Goal: Transaction & Acquisition: Subscribe to service/newsletter

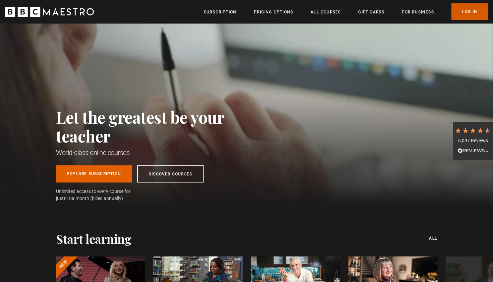
click at [471, 11] on link "Log In" at bounding box center [470, 11] width 37 height 17
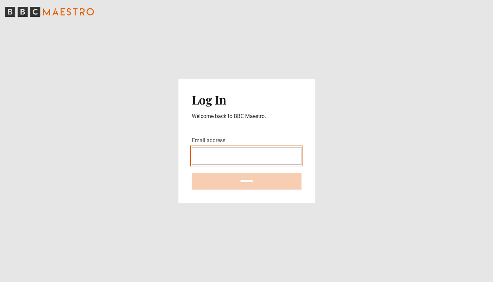
type input "**********"
click at [247, 181] on input "********" at bounding box center [247, 180] width 110 height 17
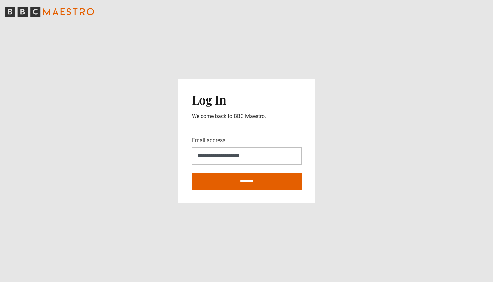
type input "**********"
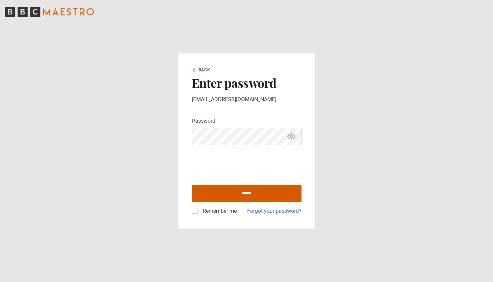
click at [213, 197] on input "******" at bounding box center [247, 193] width 110 height 17
type input "**********"
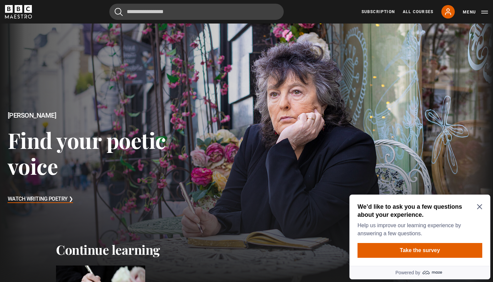
click at [480, 205] on icon "Close Maze Prompt" at bounding box center [479, 206] width 5 height 5
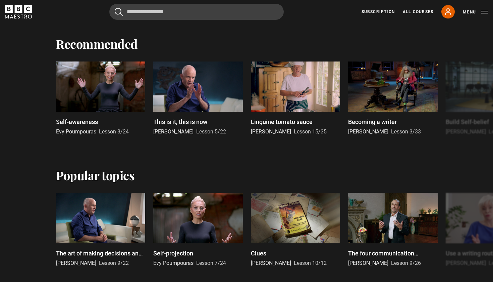
scroll to position [682, 0]
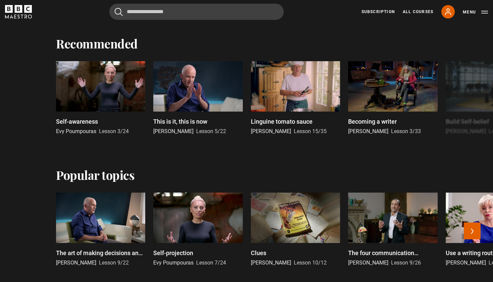
click at [390, 227] on div at bounding box center [392, 217] width 89 height 50
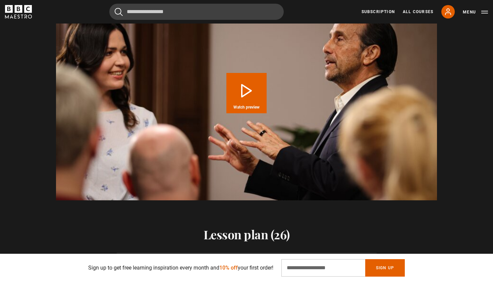
scroll to position [712, 0]
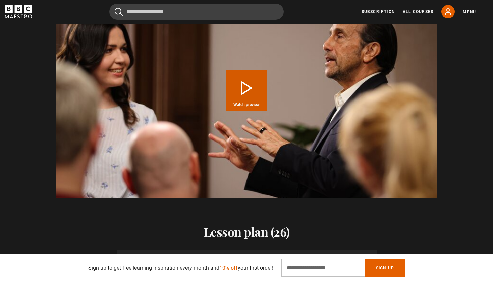
click at [255, 100] on button "Play Course overview for Public Speaking and Communication with Richard Greene …" at bounding box center [246, 90] width 40 height 40
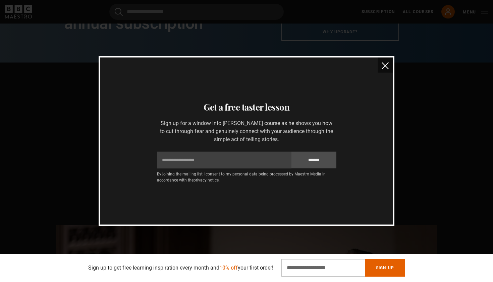
scroll to position [469, 0]
click at [385, 64] on img "close" at bounding box center [385, 65] width 7 height 7
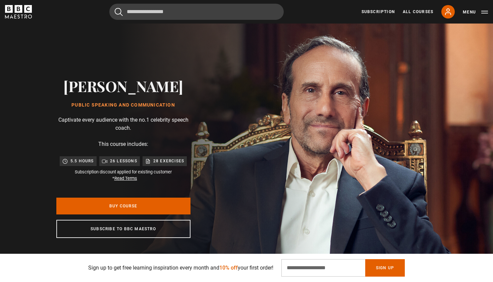
scroll to position [0, 0]
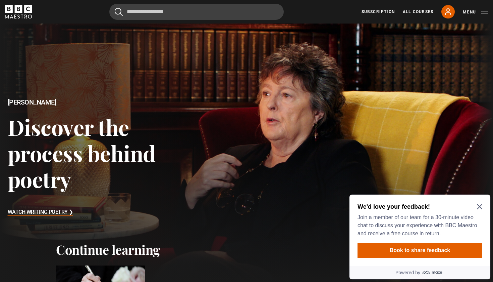
click at [480, 204] on icon "Close Maze Prompt" at bounding box center [479, 206] width 5 height 5
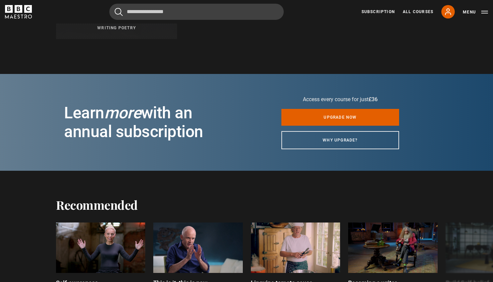
scroll to position [521, 0]
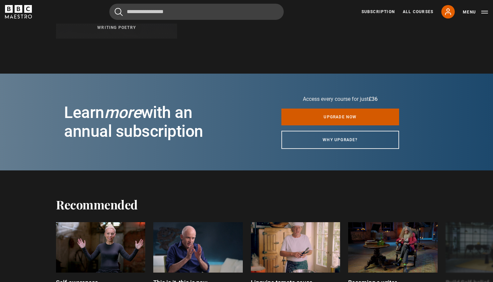
click at [336, 117] on link "Upgrade now" at bounding box center [341, 116] width 118 height 17
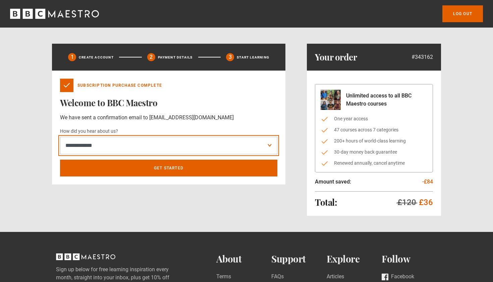
select select "*****"
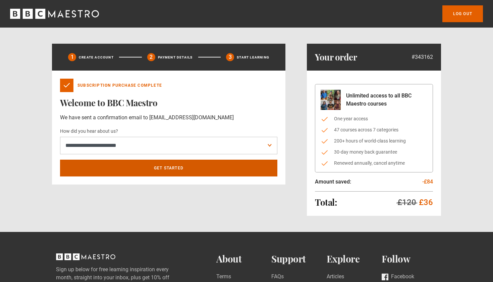
click at [153, 170] on link "Get Started" at bounding box center [168, 167] width 217 height 17
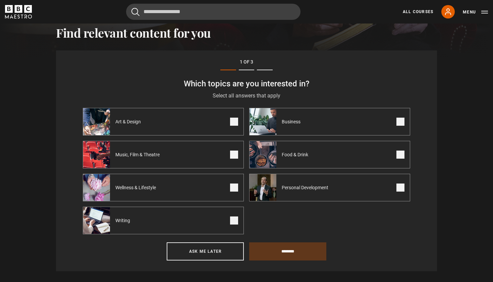
click at [291, 186] on span "Personal Development" at bounding box center [306, 187] width 60 height 7
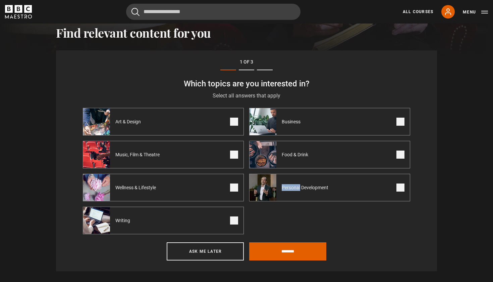
click at [291, 186] on span "Personal Development" at bounding box center [306, 187] width 60 height 7
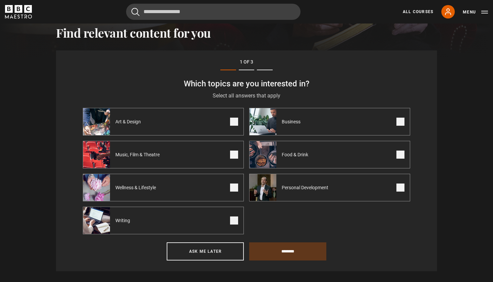
click at [399, 186] on span at bounding box center [401, 187] width 8 height 8
click at [237, 220] on span at bounding box center [234, 220] width 8 height 8
click at [232, 121] on span at bounding box center [234, 121] width 8 height 8
click at [400, 121] on span at bounding box center [401, 121] width 8 height 8
click at [233, 154] on span at bounding box center [234, 154] width 8 height 8
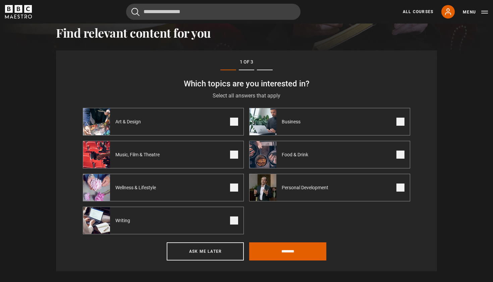
click at [233, 189] on span at bounding box center [234, 187] width 8 height 8
click at [270, 250] on input "********" at bounding box center [287, 251] width 77 height 18
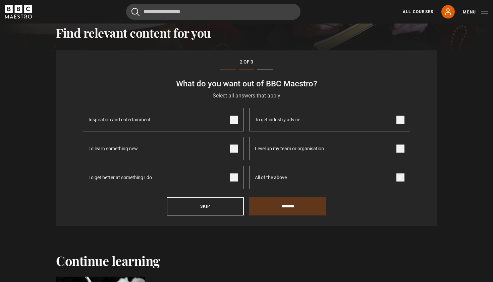
click at [233, 149] on span at bounding box center [234, 148] width 8 height 8
click at [275, 204] on input "********" at bounding box center [287, 206] width 77 height 18
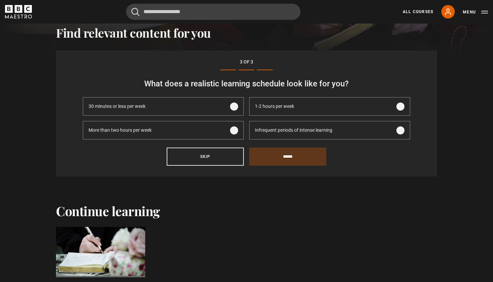
click at [401, 105] on span at bounding box center [401, 106] width 8 height 8
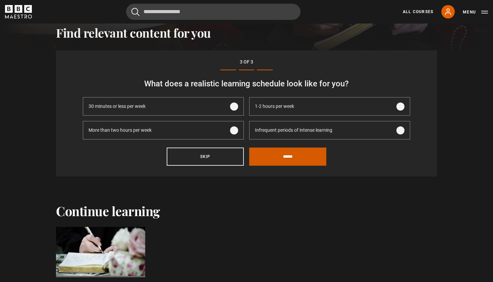
click at [307, 155] on input "******" at bounding box center [287, 156] width 77 height 18
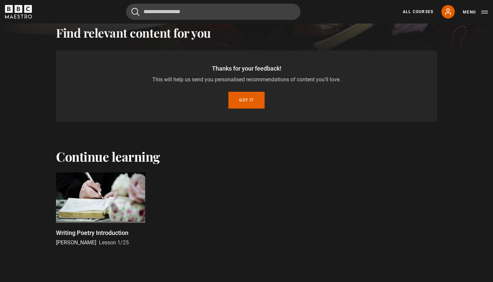
scroll to position [208, 0]
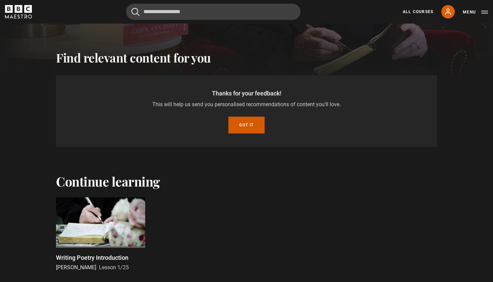
click at [246, 122] on button "Got it" at bounding box center [246, 124] width 36 height 17
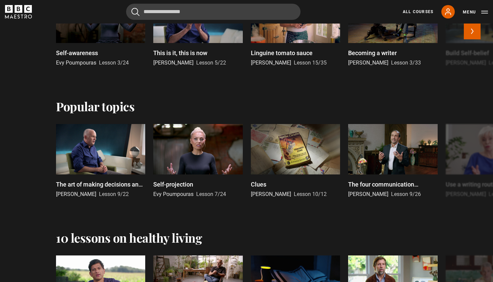
scroll to position [457, 0]
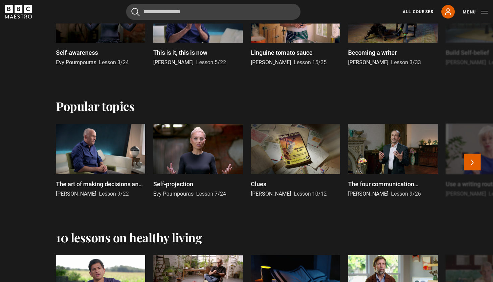
click at [378, 161] on div at bounding box center [392, 148] width 89 height 50
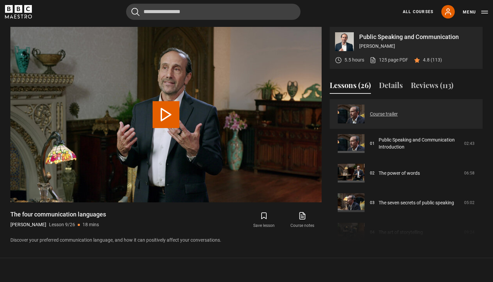
click at [370, 114] on link "Course trailer" at bounding box center [384, 113] width 28 height 7
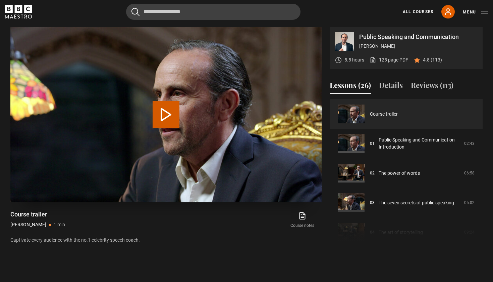
click at [173, 115] on button "Play Video" at bounding box center [166, 114] width 27 height 27
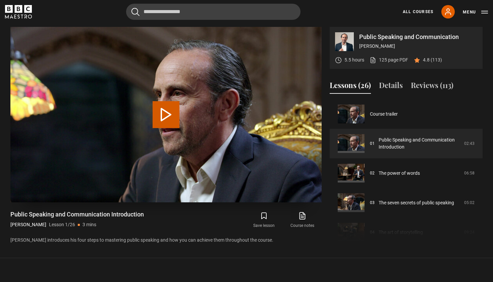
click at [170, 116] on button "Play Lesson Public Speaking and Communication Introduction" at bounding box center [166, 114] width 27 height 27
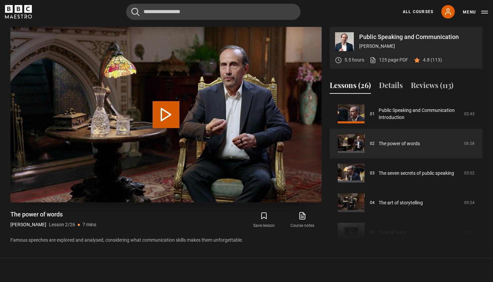
click at [176, 121] on button "Play Lesson The power of words" at bounding box center [166, 114] width 27 height 27
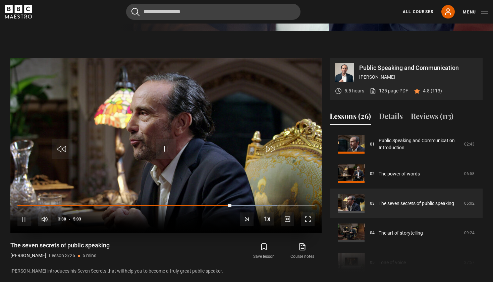
scroll to position [256, 0]
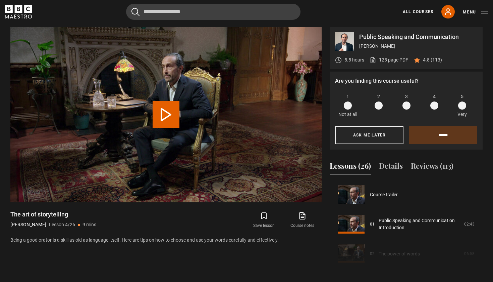
scroll to position [89, 0]
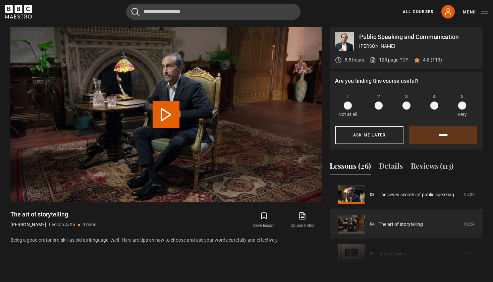
click at [169, 116] on button "Play Lesson The art of storytelling" at bounding box center [166, 114] width 27 height 27
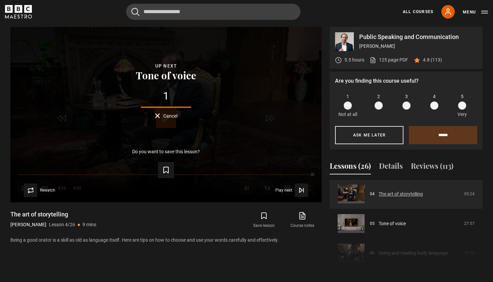
scroll to position [118, 0]
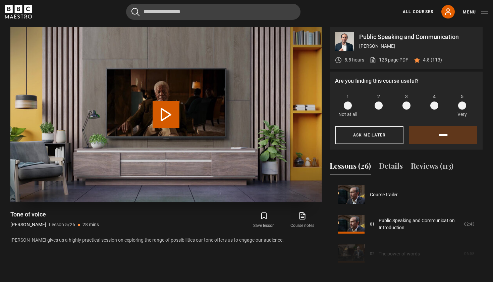
scroll to position [118, 0]
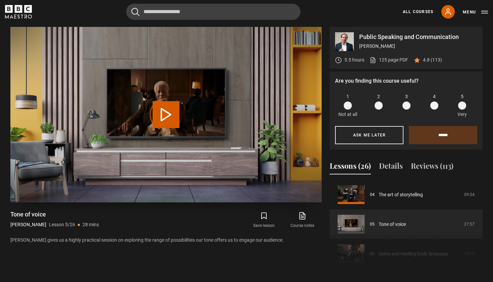
click at [164, 107] on div "Video Player is loading." at bounding box center [166, 115] width 34 height 34
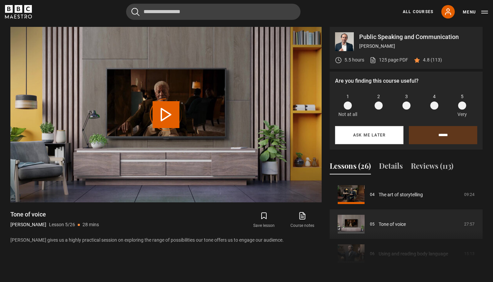
click at [358, 131] on button "Ask me later" at bounding box center [369, 135] width 68 height 18
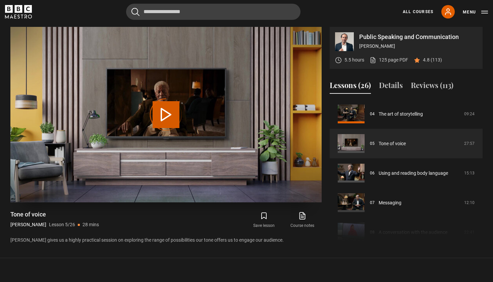
click at [166, 112] on div "Video Player is loading." at bounding box center [166, 115] width 34 height 34
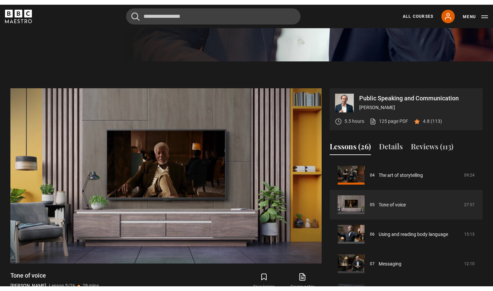
scroll to position [228, 0]
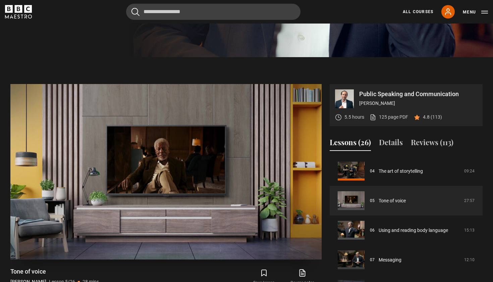
click at [162, 137] on video "Video Player" at bounding box center [165, 171] width 311 height 175
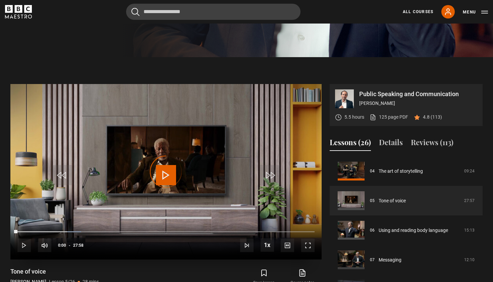
click at [170, 174] on div "Video Player is loading." at bounding box center [166, 172] width 34 height 34
click at [22, 242] on span "Video Player" at bounding box center [23, 244] width 13 height 13
click at [90, 231] on div "06:49" at bounding box center [90, 232] width 1 height 2
click at [166, 174] on span "Video Player" at bounding box center [166, 175] width 20 height 20
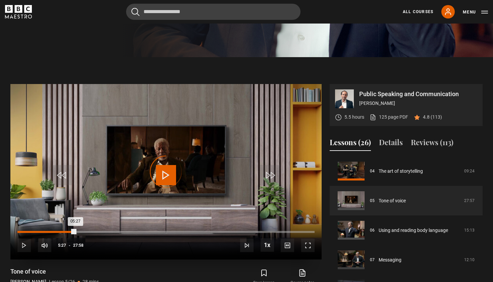
drag, startPoint x: 92, startPoint y: 232, endPoint x: 74, endPoint y: 230, distance: 17.5
click at [74, 231] on div "05:27" at bounding box center [46, 232] width 58 height 2
drag, startPoint x: 74, startPoint y: 230, endPoint x: 61, endPoint y: 230, distance: 13.1
click at [61, 231] on div "04:15" at bounding box center [45, 231] width 57 height 1
drag, startPoint x: 61, startPoint y: 230, endPoint x: 55, endPoint y: 230, distance: 5.7
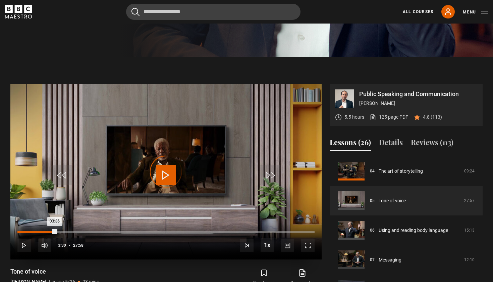
click at [55, 231] on div "03:35" at bounding box center [36, 232] width 39 height 2
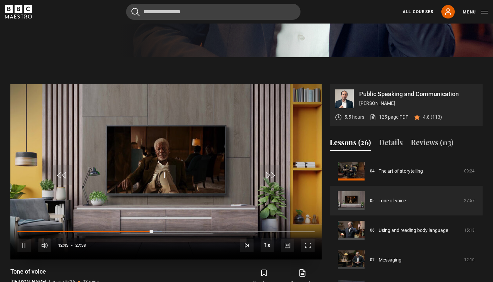
click at [170, 176] on span "Video Player" at bounding box center [166, 175] width 20 height 20
click at [384, 115] on link "125 page PDF (opens in new tab)" at bounding box center [389, 116] width 39 height 7
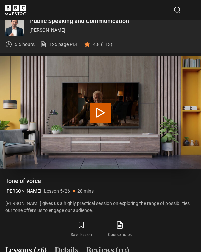
click at [97, 111] on button "Play Lesson Tone of voice" at bounding box center [101, 113] width 20 height 20
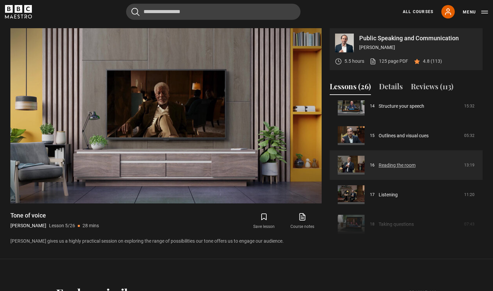
scroll to position [424, 0]
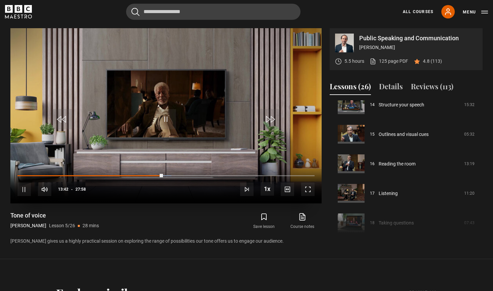
click at [167, 119] on span "Video Player" at bounding box center [166, 119] width 20 height 20
